Goal: Task Accomplishment & Management: Manage account settings

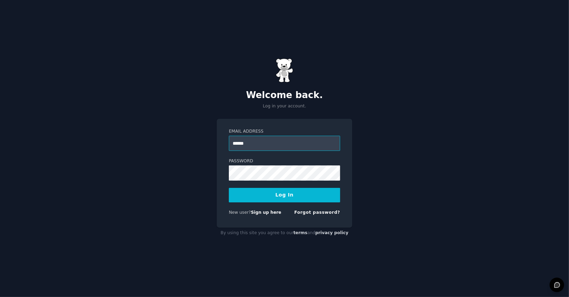
type input "**********"
click at [288, 193] on button "Log In" at bounding box center [284, 195] width 111 height 15
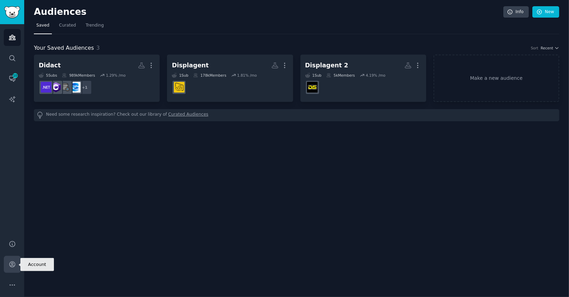
click at [14, 261] on icon "Sidebar" at bounding box center [12, 264] width 7 height 7
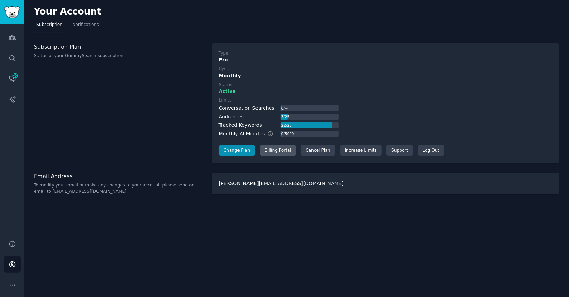
click at [279, 151] on div "Billing Portal" at bounding box center [278, 150] width 36 height 11
